Goal: Information Seeking & Learning: Learn about a topic

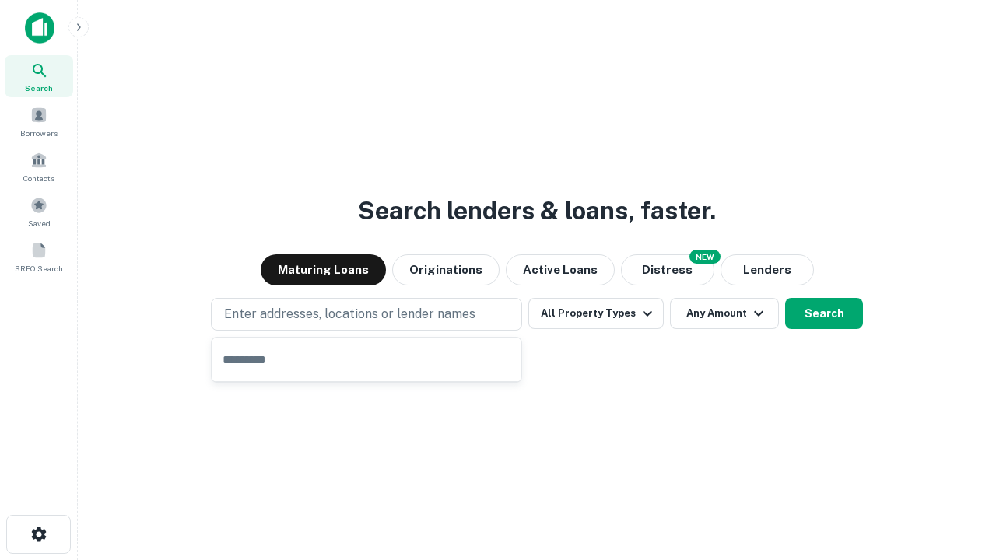
type input "**********"
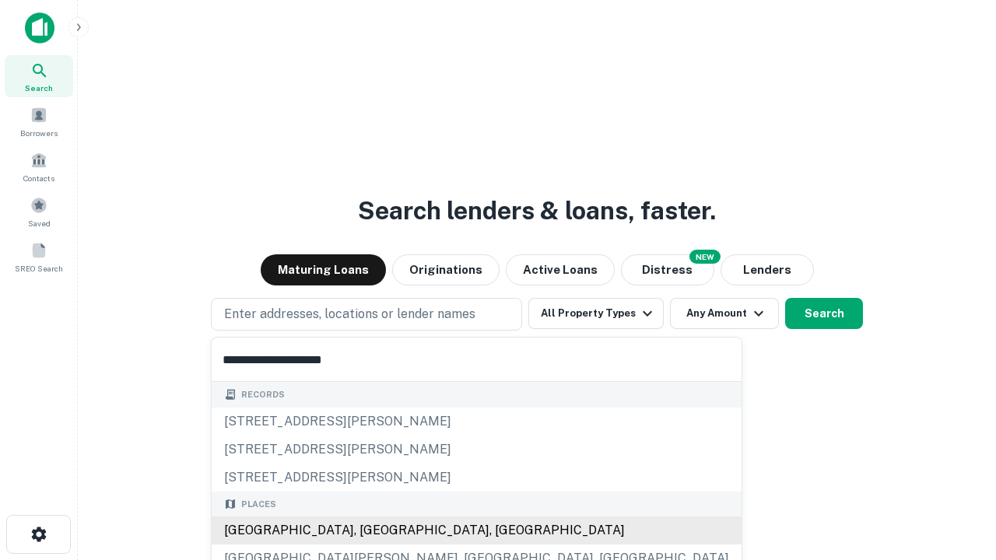
click at [372, 530] on div "Santa Monica, CA, USA" at bounding box center [477, 530] width 530 height 28
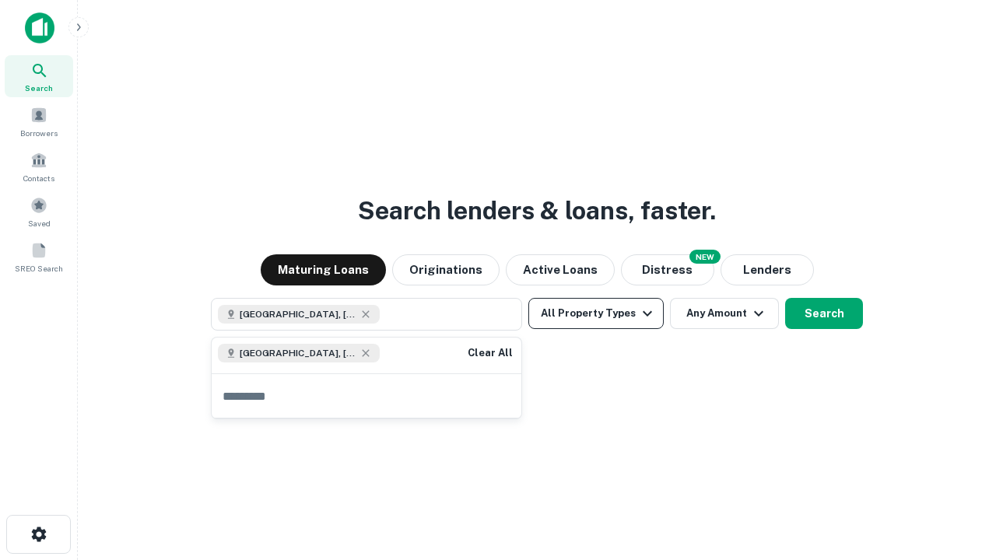
click at [596, 313] on button "All Property Types" at bounding box center [595, 313] width 135 height 31
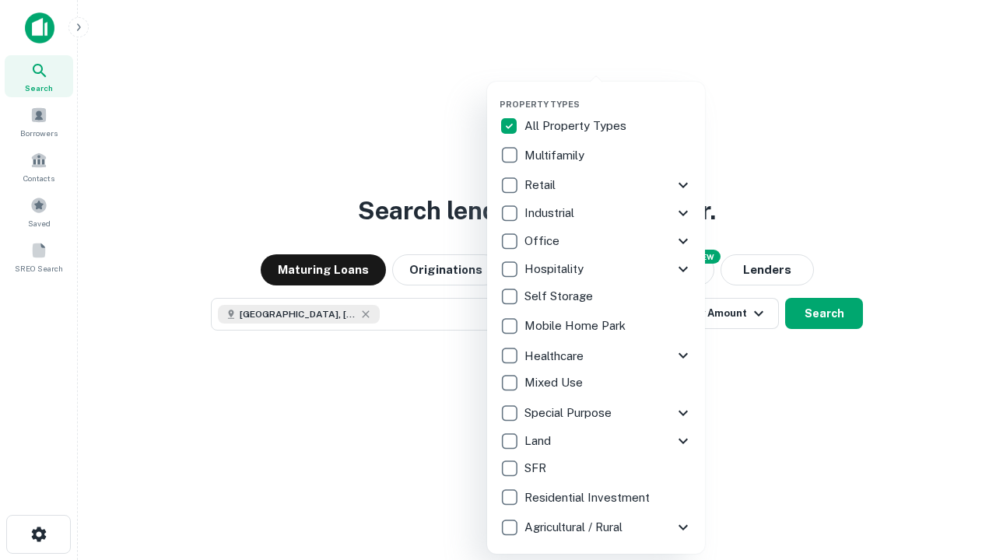
click at [608, 94] on button "button" at bounding box center [608, 94] width 218 height 1
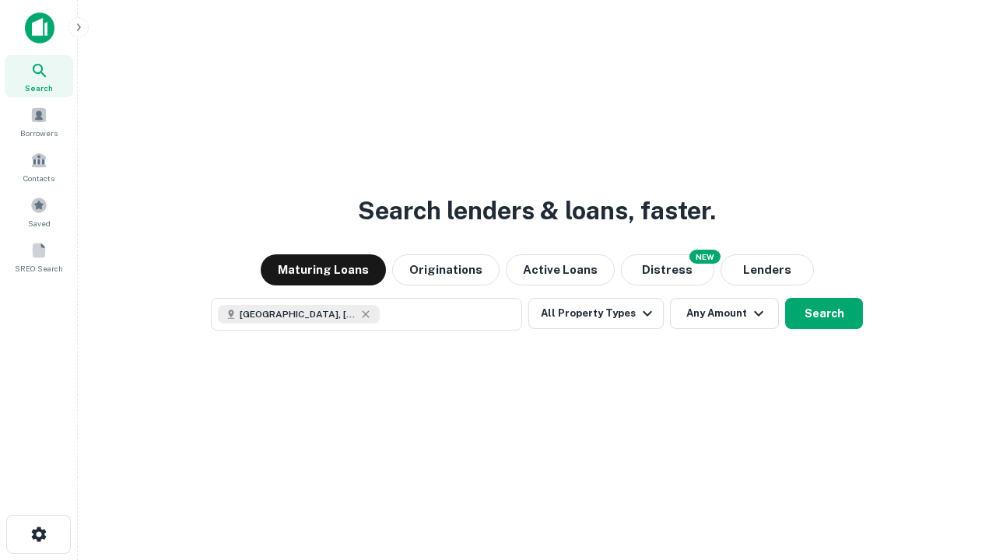
scroll to position [25, 0]
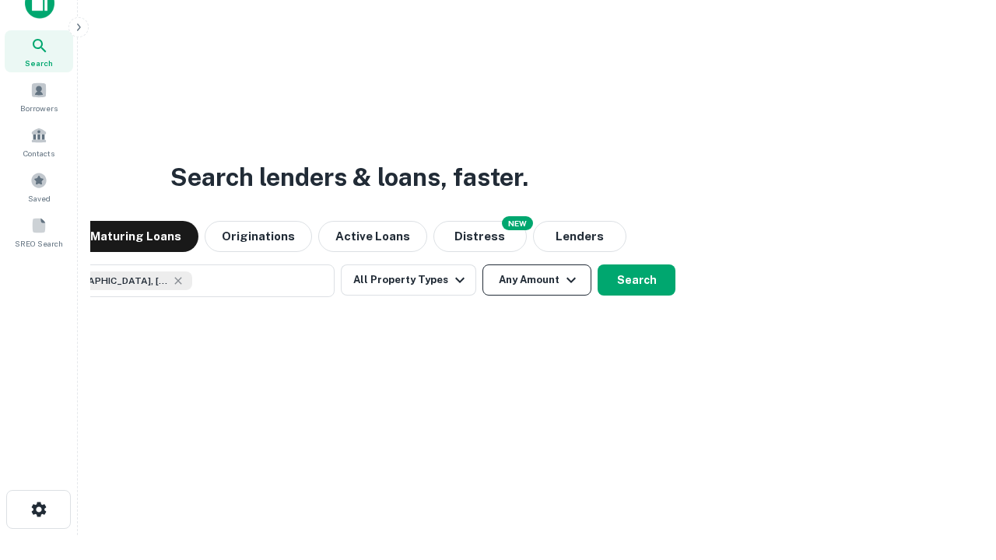
click at [482, 264] on button "Any Amount" at bounding box center [536, 279] width 109 height 31
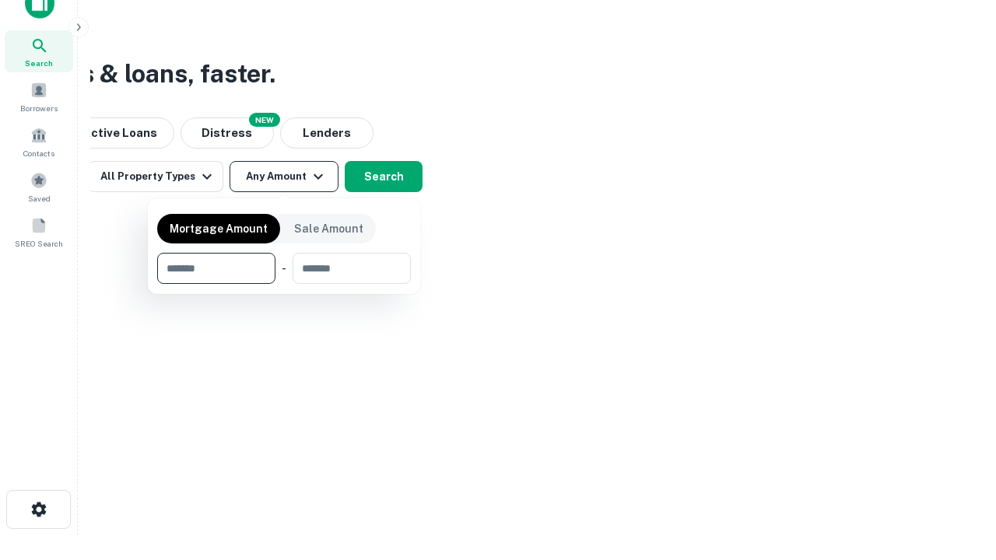
type input "*******"
click at [284, 284] on button "button" at bounding box center [284, 284] width 254 height 1
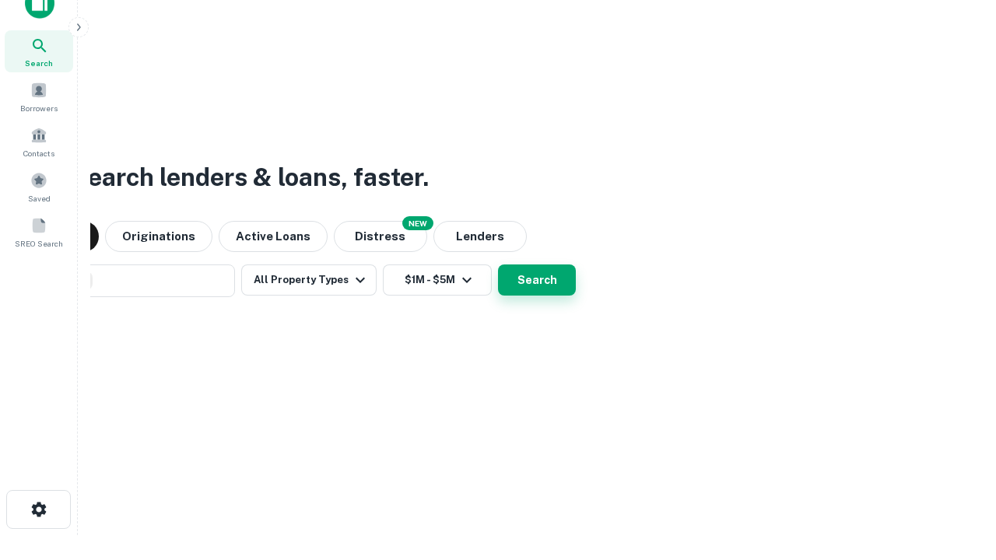
click at [498, 264] on button "Search" at bounding box center [537, 279] width 78 height 31
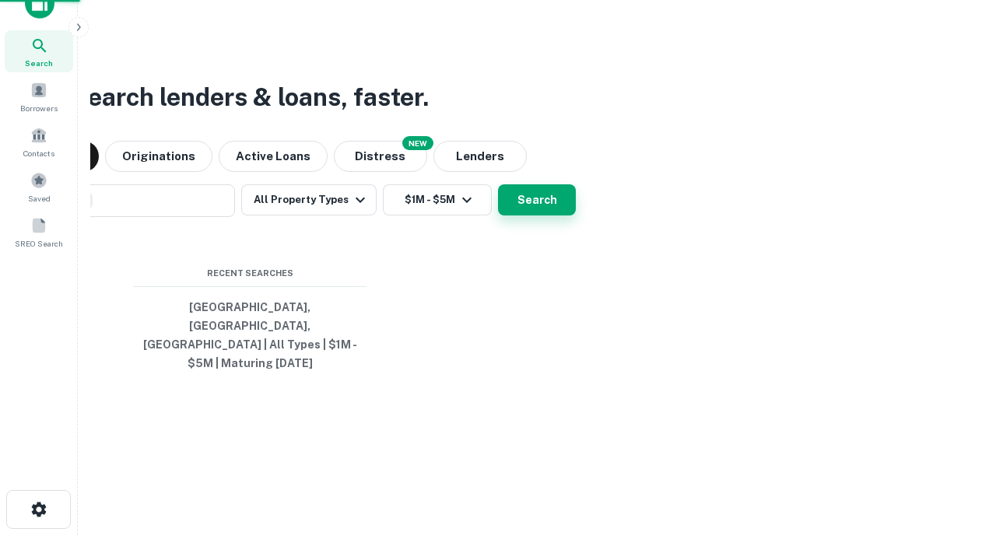
scroll to position [51, 440]
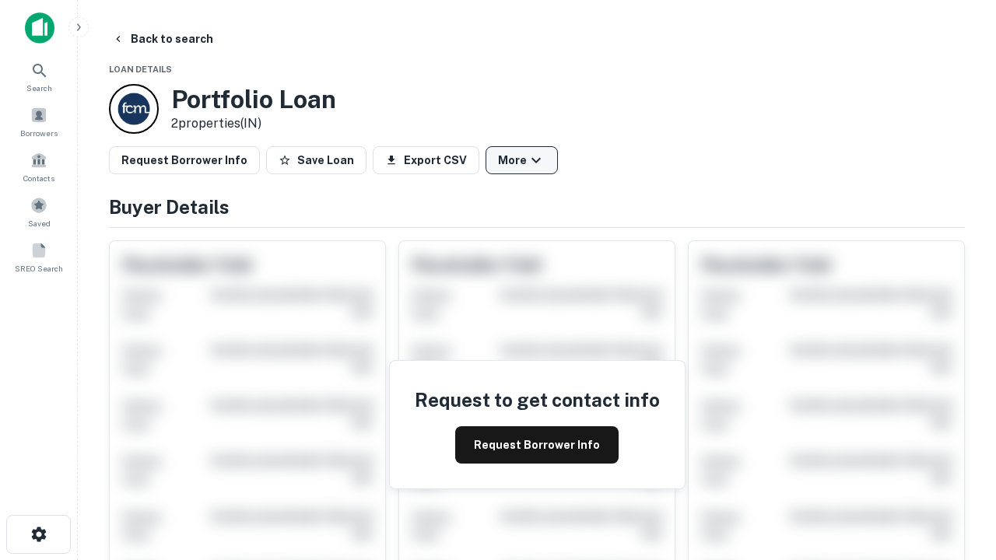
click at [521, 160] on button "More" at bounding box center [521, 160] width 72 height 28
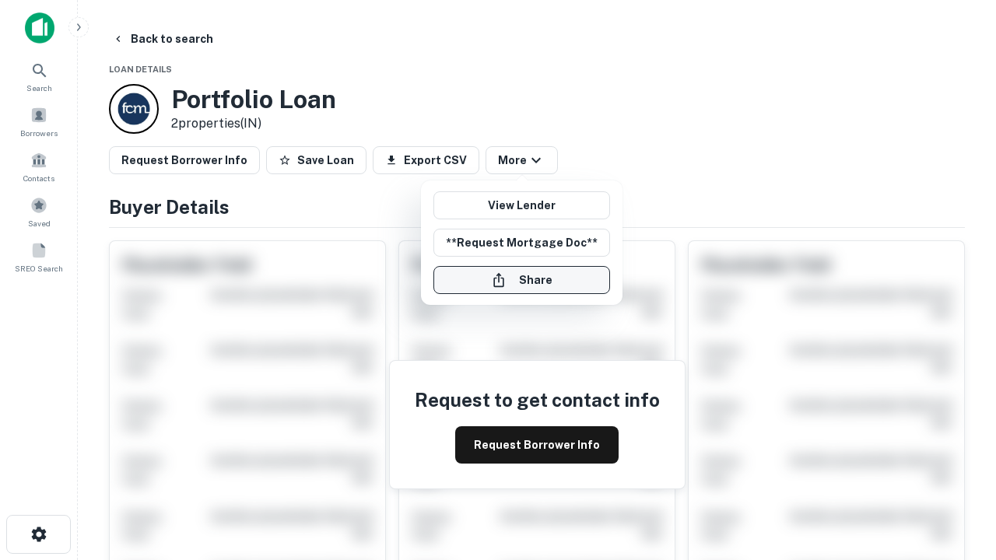
click at [521, 280] on button "Share" at bounding box center [521, 280] width 177 height 28
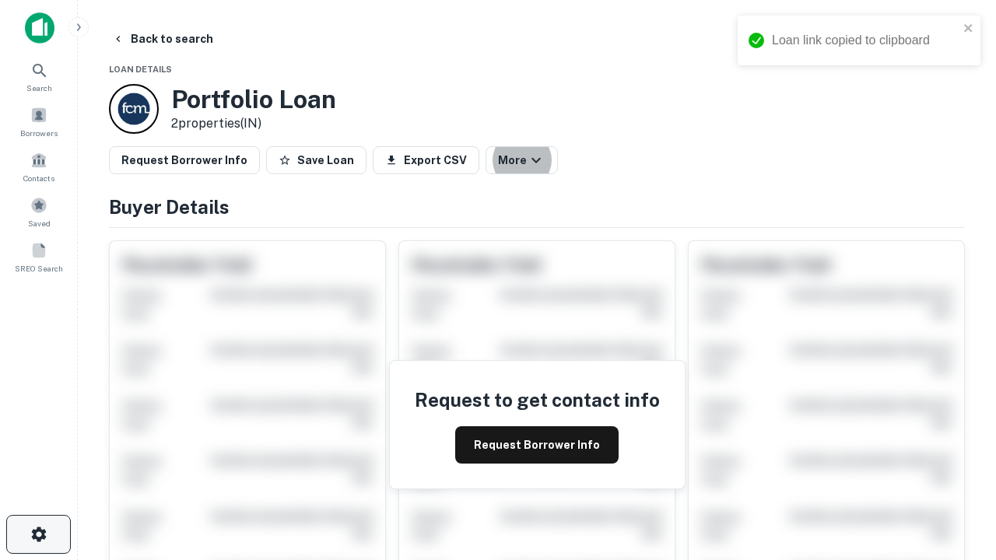
click at [38, 534] on icon "button" at bounding box center [39, 534] width 19 height 19
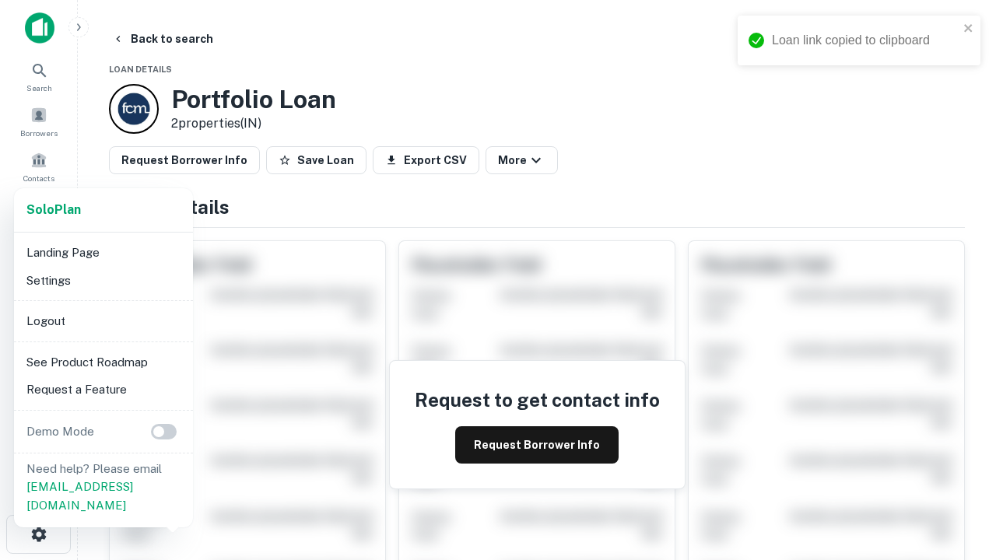
click at [103, 320] on li "Logout" at bounding box center [103, 321] width 166 height 28
